Goal: Navigation & Orientation: Find specific page/section

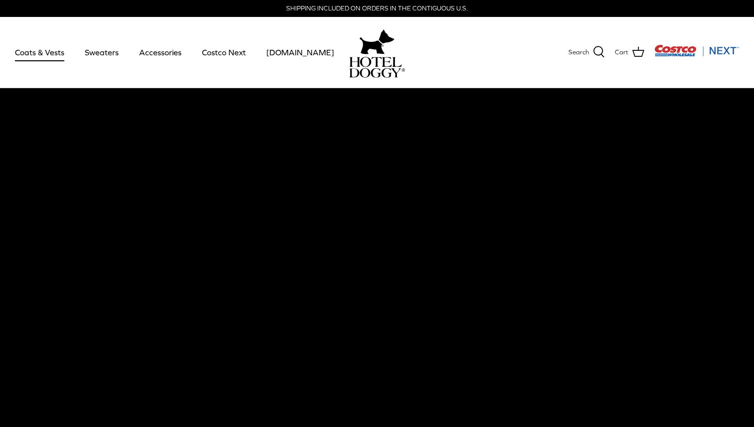
click at [47, 58] on link "Coats & Vests" at bounding box center [39, 52] width 67 height 34
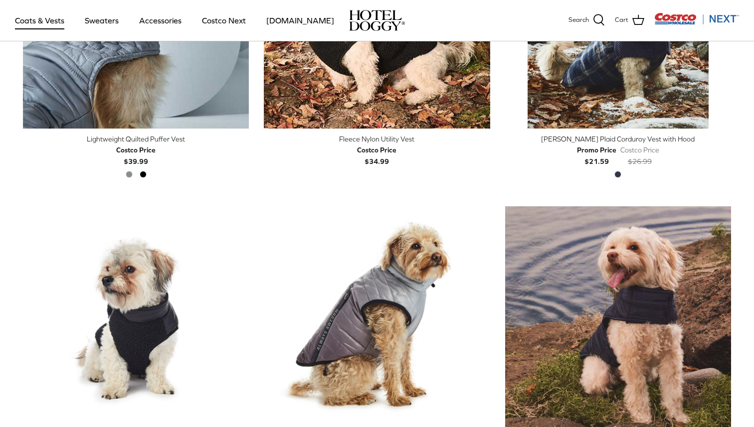
scroll to position [1513, 0]
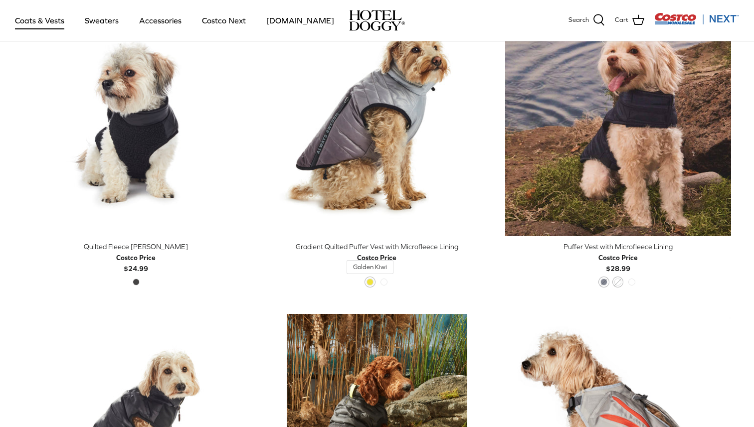
click at [369, 281] on span "Golden Kiwi" at bounding box center [369, 282] width 7 height 7
click at [370, 280] on span "Golden Kiwi" at bounding box center [369, 282] width 7 height 7
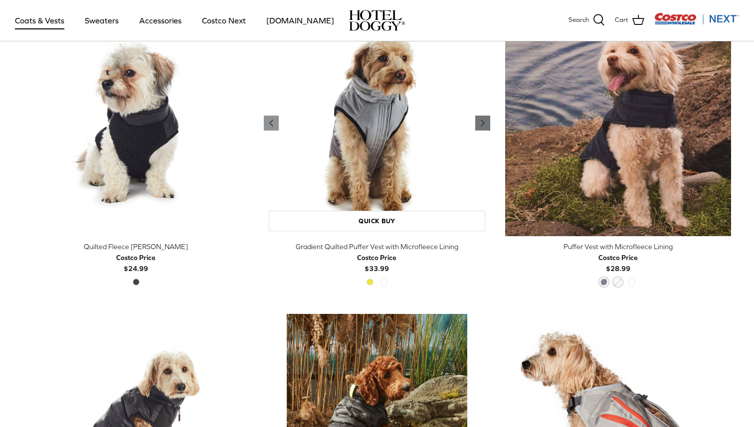
click at [481, 124] on polyline "Previous" at bounding box center [482, 123] width 3 height 6
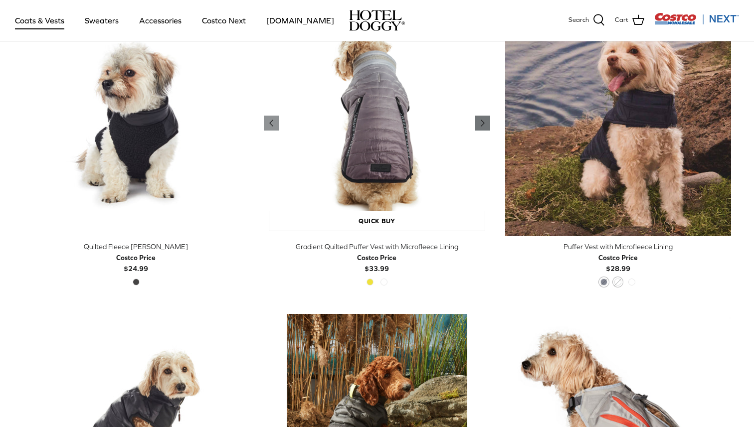
click at [481, 124] on polyline "Previous" at bounding box center [482, 123] width 3 height 6
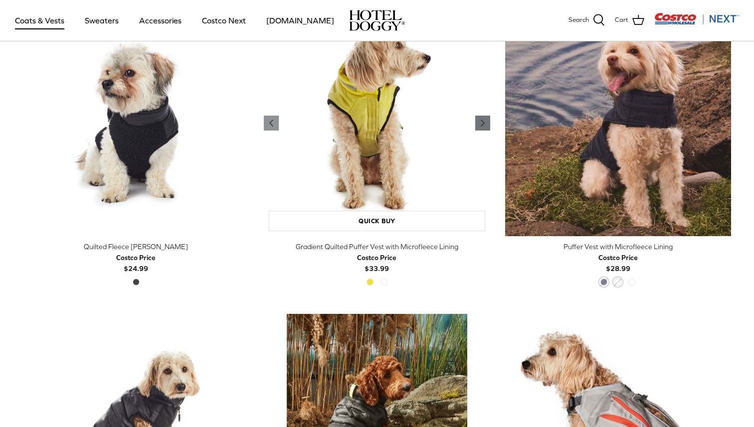
click at [481, 124] on polyline "Previous" at bounding box center [482, 123] width 3 height 6
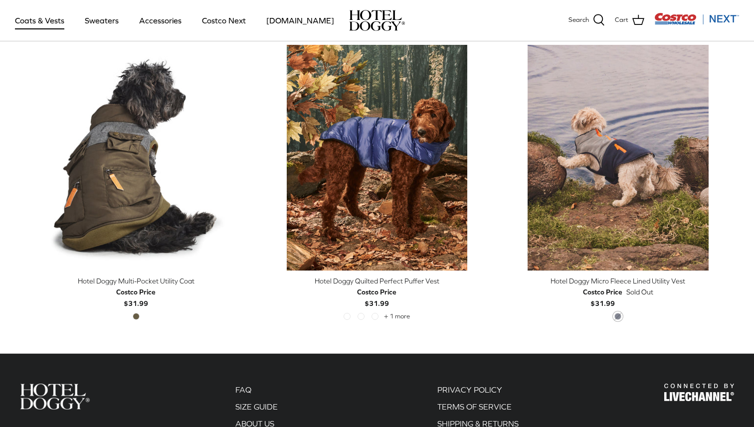
scroll to position [2093, 0]
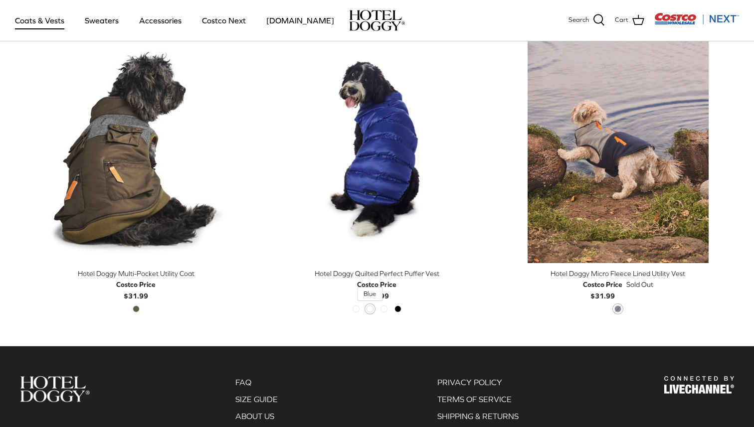
click at [370, 307] on span "Blue" at bounding box center [369, 309] width 7 height 7
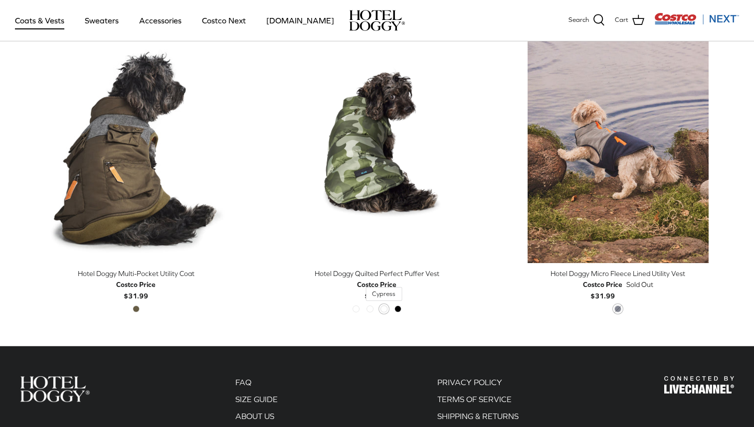
click at [386, 308] on span "Cypress" at bounding box center [383, 309] width 7 height 7
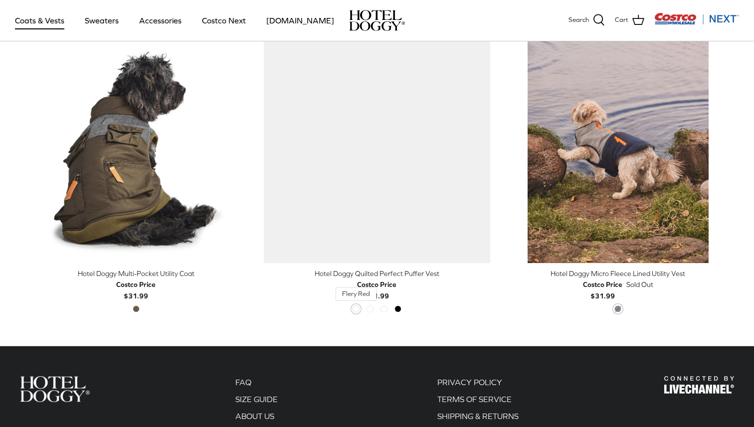
click at [357, 308] on span "Flery Red" at bounding box center [355, 309] width 7 height 7
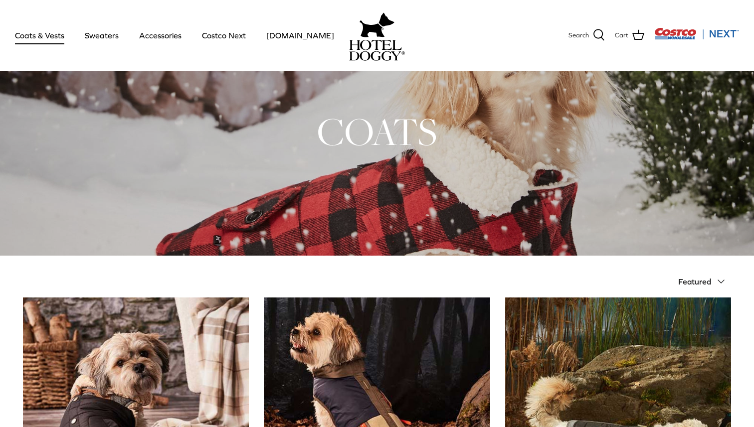
scroll to position [9, 0]
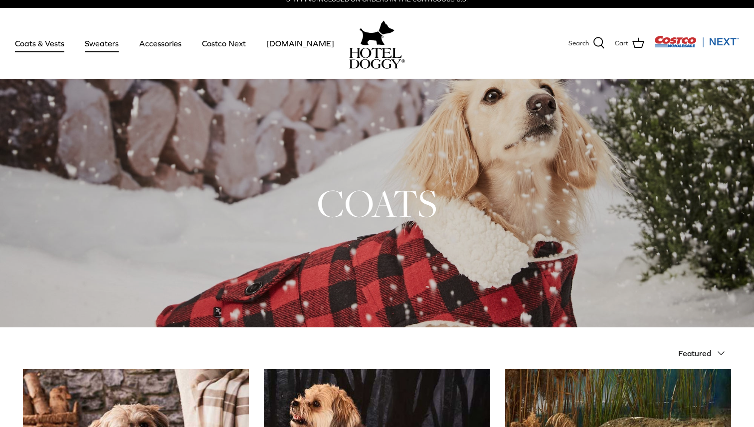
click at [107, 44] on link "Sweaters" at bounding box center [102, 43] width 52 height 34
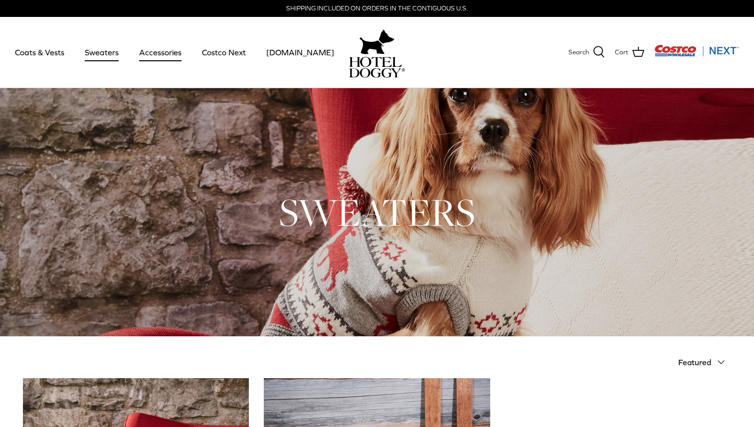
click at [163, 58] on link "Accessories" at bounding box center [160, 52] width 60 height 34
